Goal: Information Seeking & Learning: Find specific fact

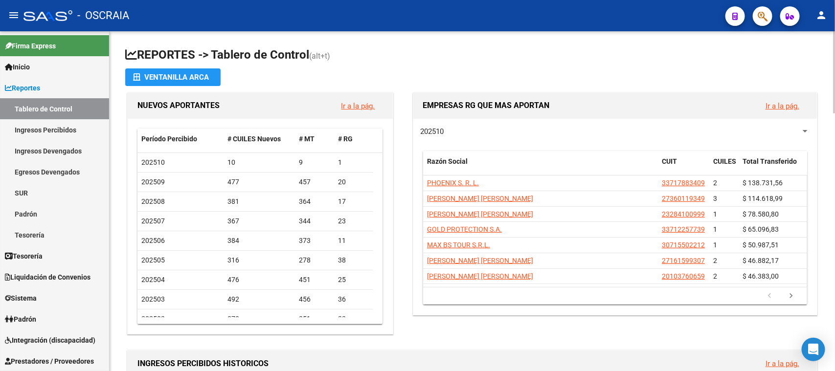
click at [725, 75] on app-file-import-inline "Ventanilla ARCA" at bounding box center [472, 77] width 694 height 18
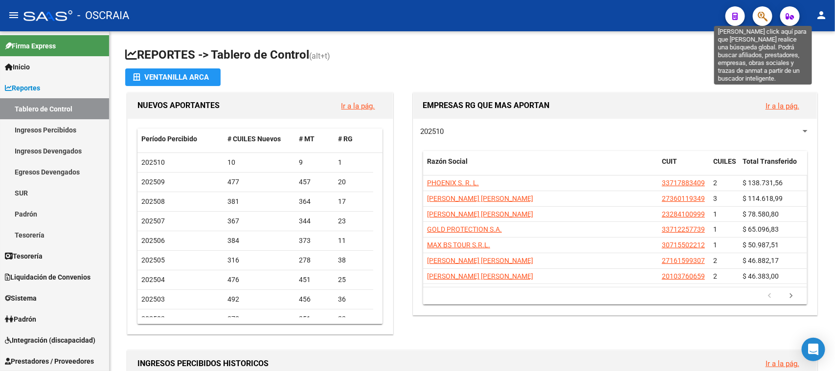
click at [763, 19] on icon "button" at bounding box center [763, 16] width 10 height 11
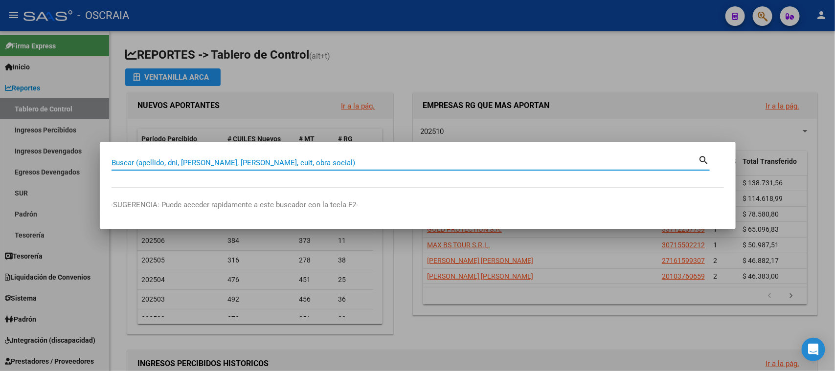
paste input "20456097767"
type input "20456097767"
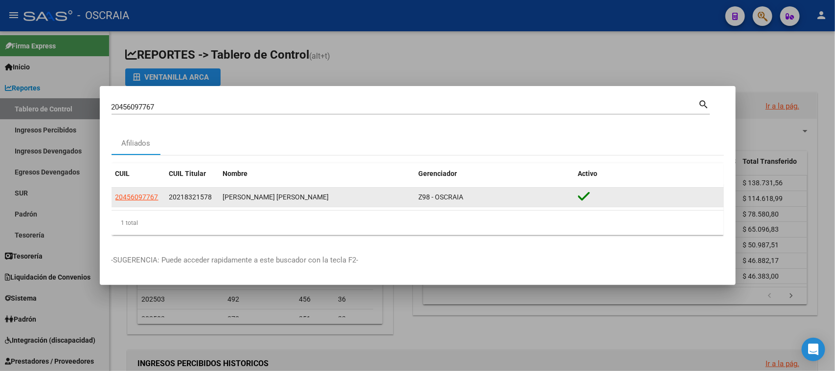
click at [143, 189] on datatable-body-cell "20456097767" at bounding box center [139, 197] width 54 height 19
click at [142, 196] on span "20456097767" at bounding box center [136, 197] width 43 height 8
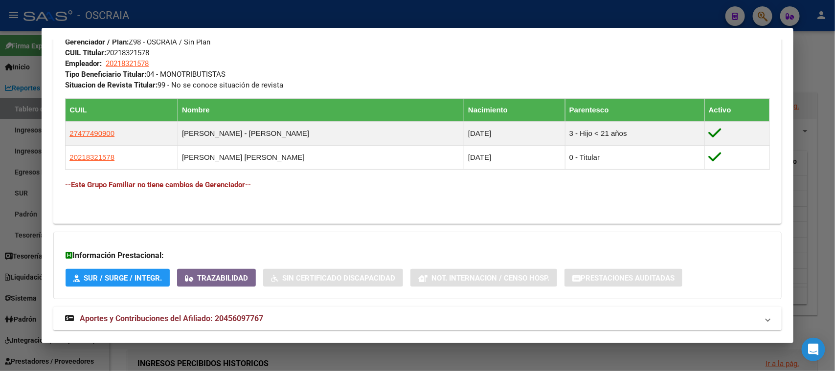
click at [268, 307] on mat-expansion-panel-header "Aportes y Contribuciones del Afiliado: 20456097767" at bounding box center [417, 318] width 728 height 23
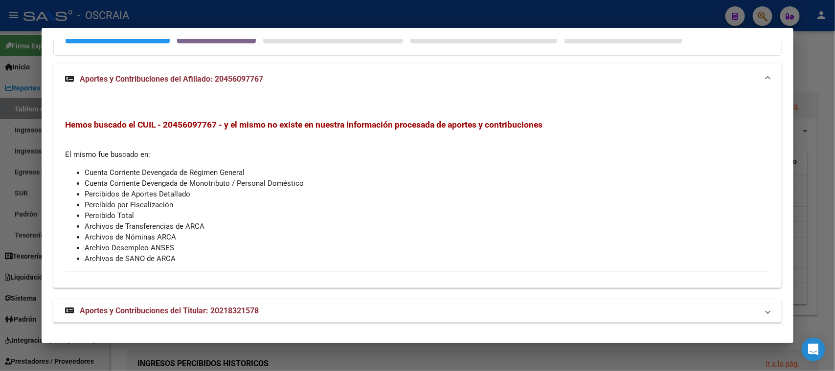
click at [235, 299] on mat-expansion-panel-header "Aportes y Contribuciones del Titular: 20218321578" at bounding box center [417, 310] width 728 height 23
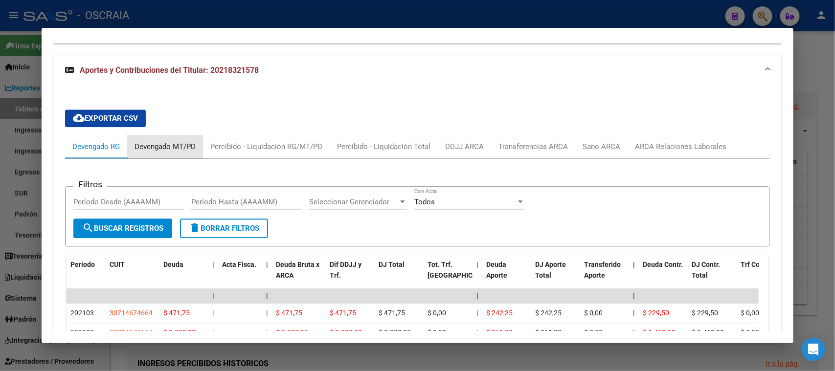
click at [161, 153] on div "Devengado MT/PD" at bounding box center [165, 146] width 76 height 23
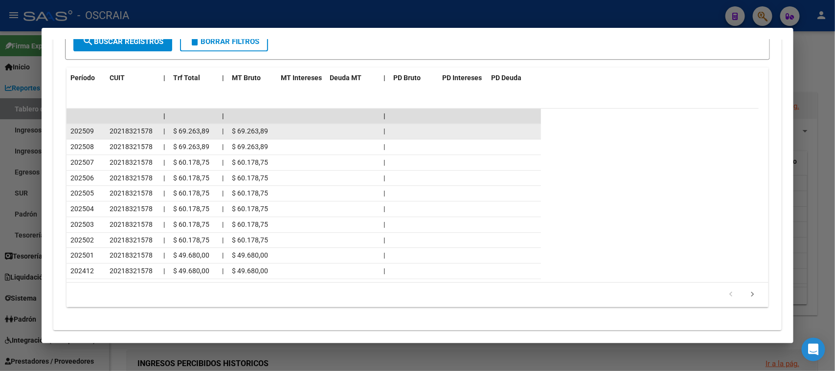
scroll to position [1170, 0]
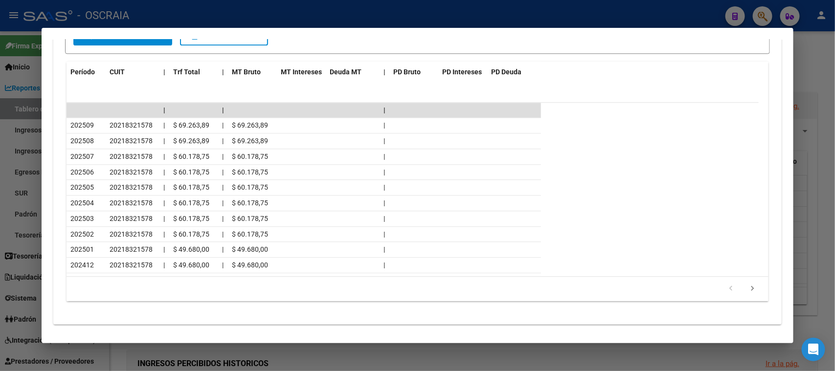
click at [498, 82] on datatable-header "Período CUIT | Trf Total | MT Bruto MT Intereses Deuda MT | PD Bruto PD Interes…" at bounding box center [413, 82] width 692 height 41
click at [780, 219] on mat-dialog-content "Análisis Afiliado - CUIL: 20456097767 DATOS [PERSON_NAME] ÁGIL: [PERSON_NAME] […" at bounding box center [417, 186] width 751 height 292
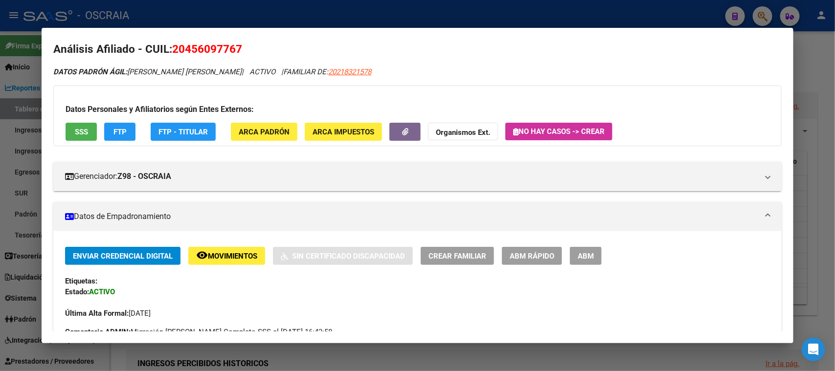
scroll to position [0, 0]
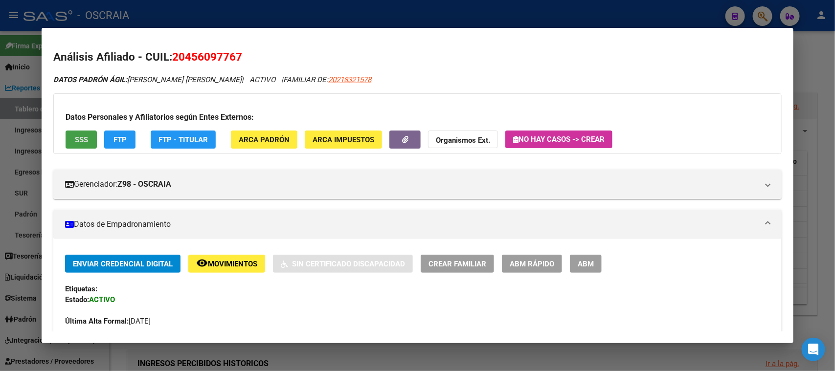
click at [85, 144] on button "SSS" at bounding box center [81, 140] width 31 height 18
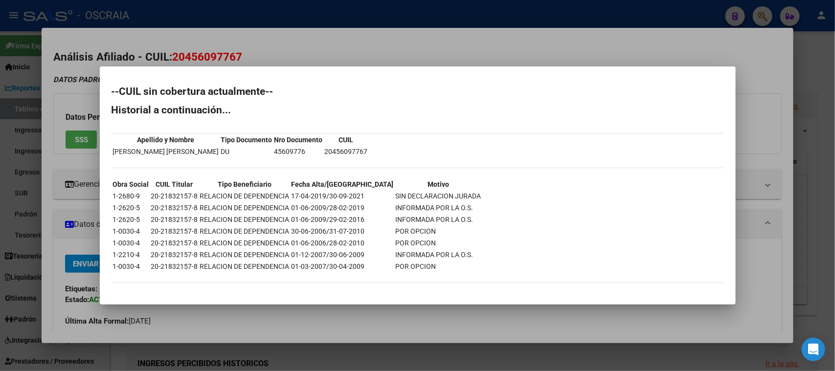
drag, startPoint x: 175, startPoint y: 190, endPoint x: 289, endPoint y: 179, distance: 114.0
click at [289, 179] on tbody "Obra Social CUIL Titular Tipo Beneficiario Fecha Alta/Baja Motivo 1-2680-9 20-2…" at bounding box center [297, 225] width 369 height 93
click at [299, 59] on div at bounding box center [417, 185] width 835 height 371
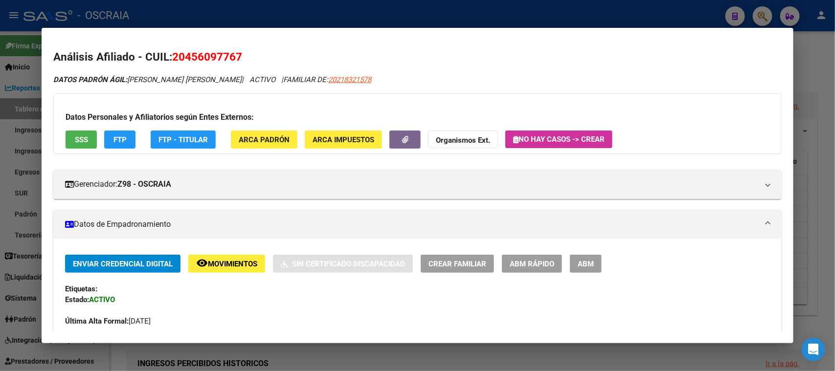
click at [328, 79] on span "20218321578" at bounding box center [349, 79] width 43 height 9
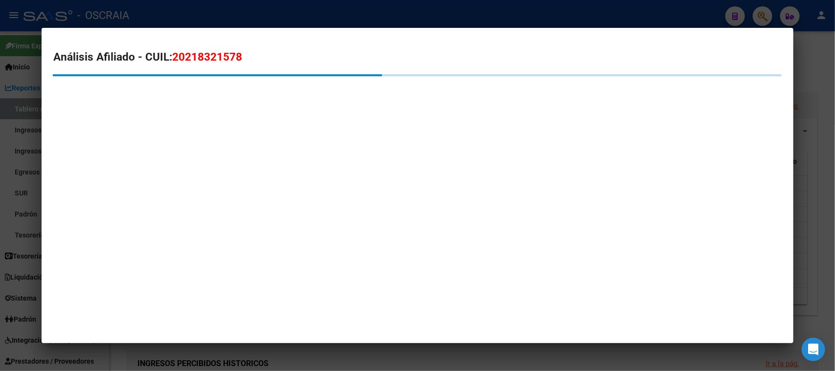
click at [210, 52] on span "20218321578" at bounding box center [207, 56] width 70 height 13
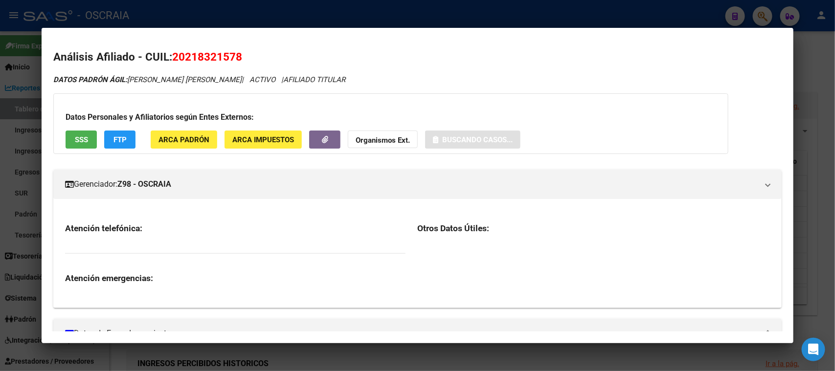
click at [210, 52] on span "20218321578" at bounding box center [207, 56] width 70 height 13
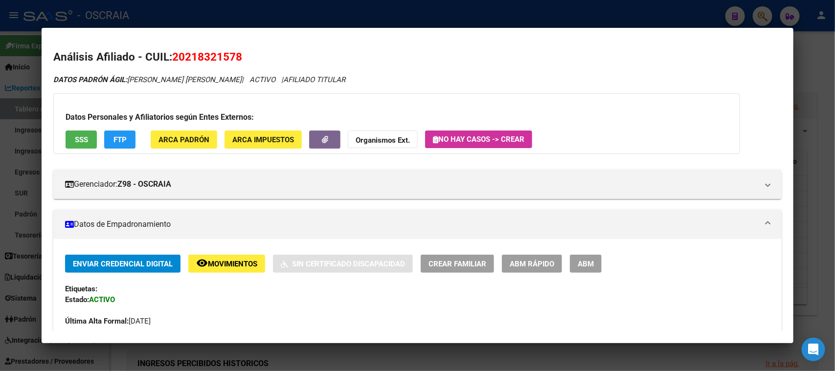
copy span "20218321578"
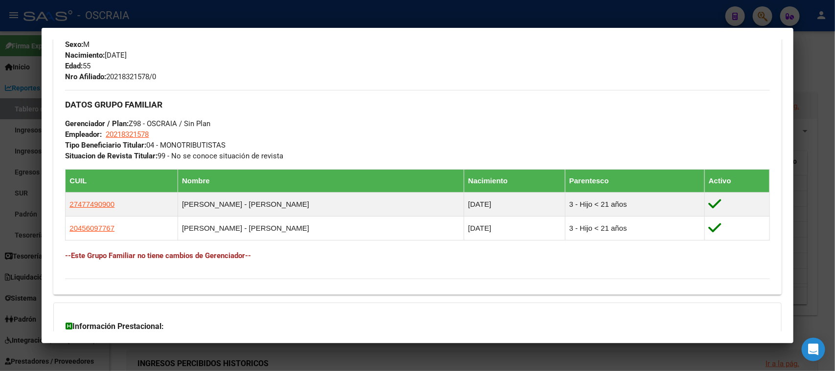
scroll to position [489, 0]
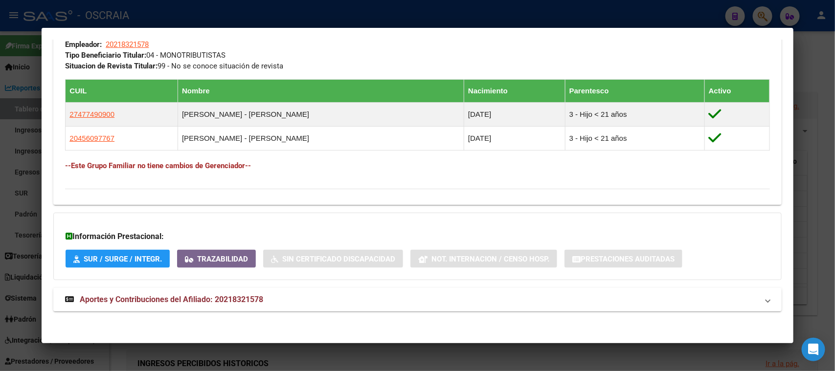
click at [175, 305] on mat-expansion-panel-header "Aportes y Contribuciones del Afiliado: 20218321578" at bounding box center [417, 299] width 728 height 23
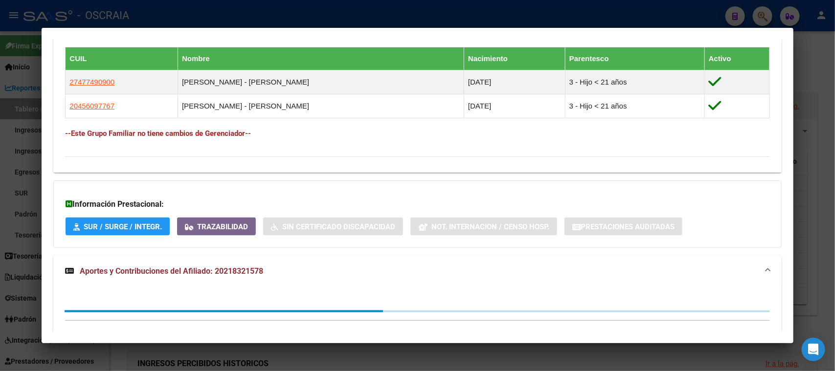
scroll to position [565, 0]
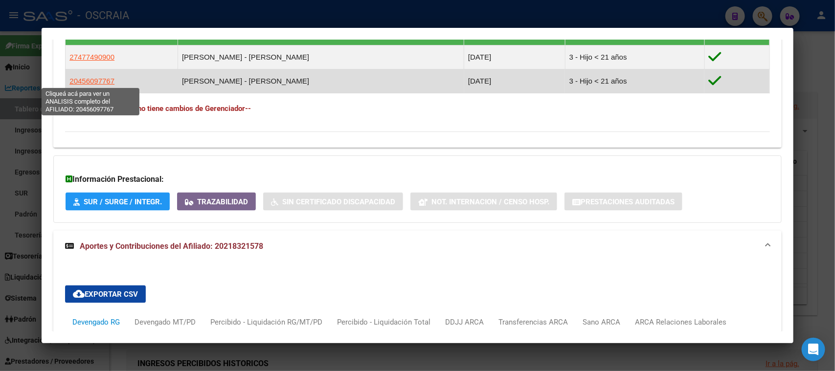
click at [87, 83] on span "20456097767" at bounding box center [91, 81] width 45 height 8
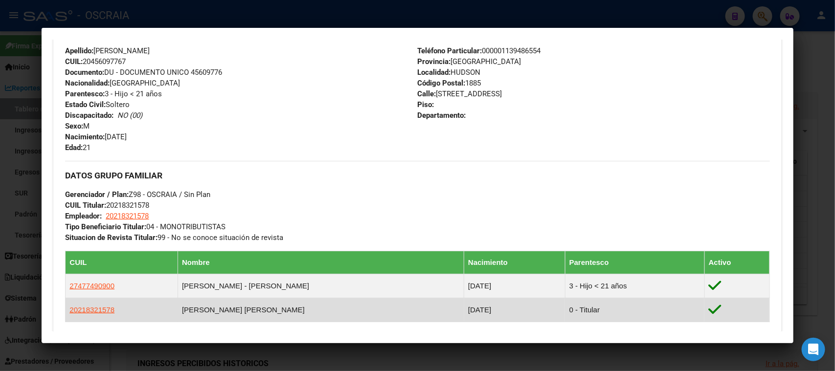
scroll to position [352, 0]
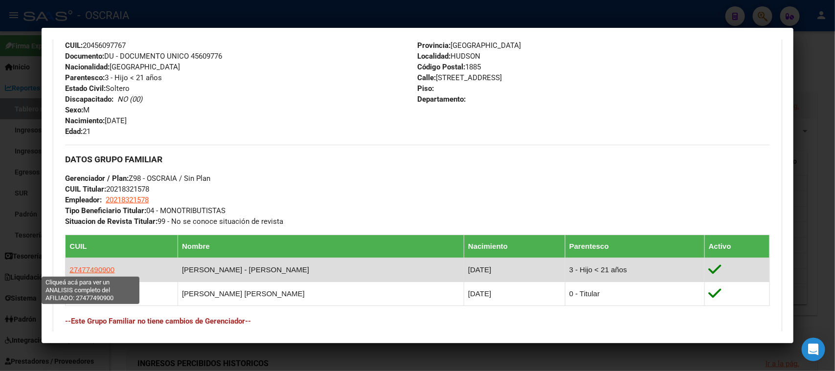
click at [88, 267] on span "27477490900" at bounding box center [91, 270] width 45 height 8
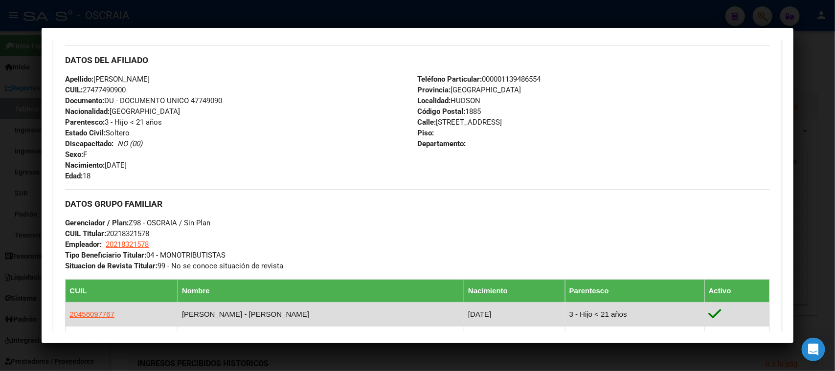
scroll to position [428, 0]
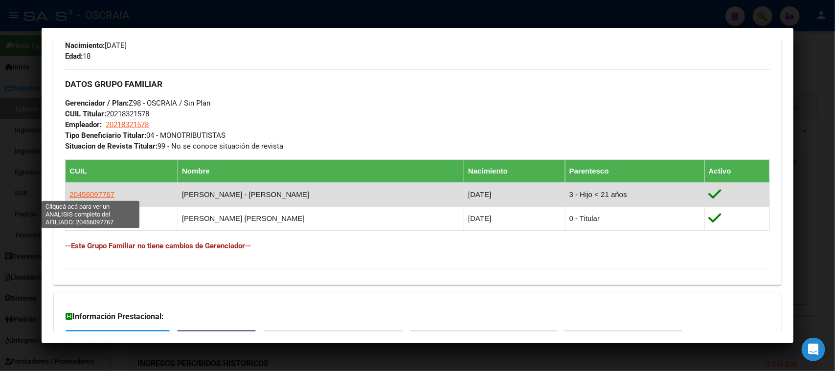
click at [95, 194] on span "20456097767" at bounding box center [91, 194] width 45 height 8
type textarea "20456097767"
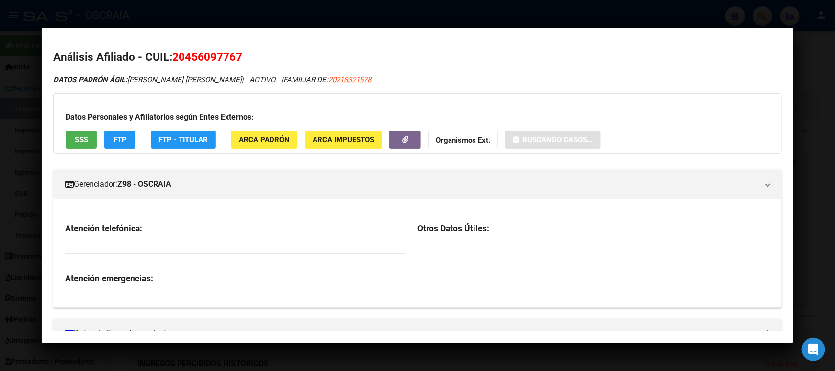
drag, startPoint x: 188, startPoint y: 56, endPoint x: 237, endPoint y: 52, distance: 48.6
click at [237, 52] on span "20456097767" at bounding box center [207, 56] width 70 height 13
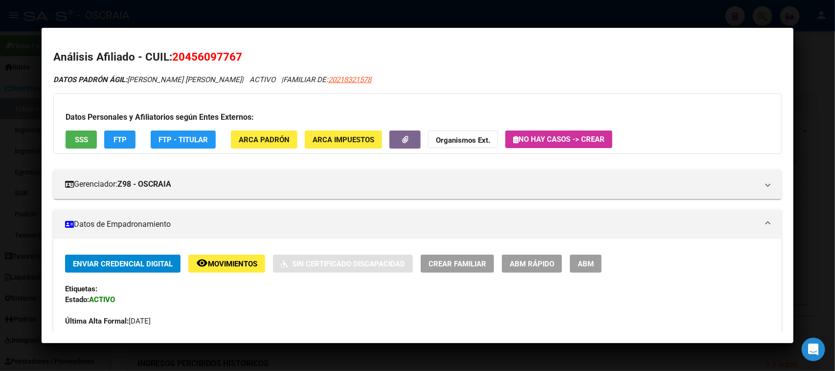
copy span "45609776"
